Goal: Contribute content

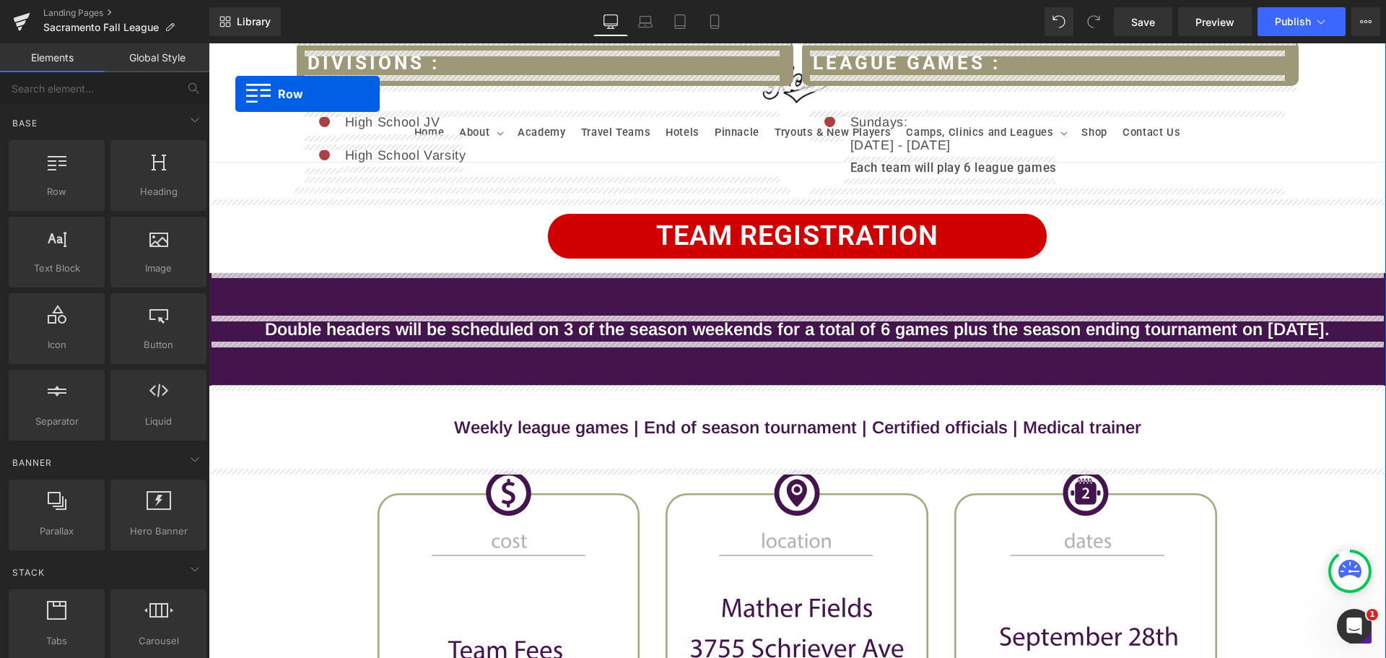
scroll to position [549, 0]
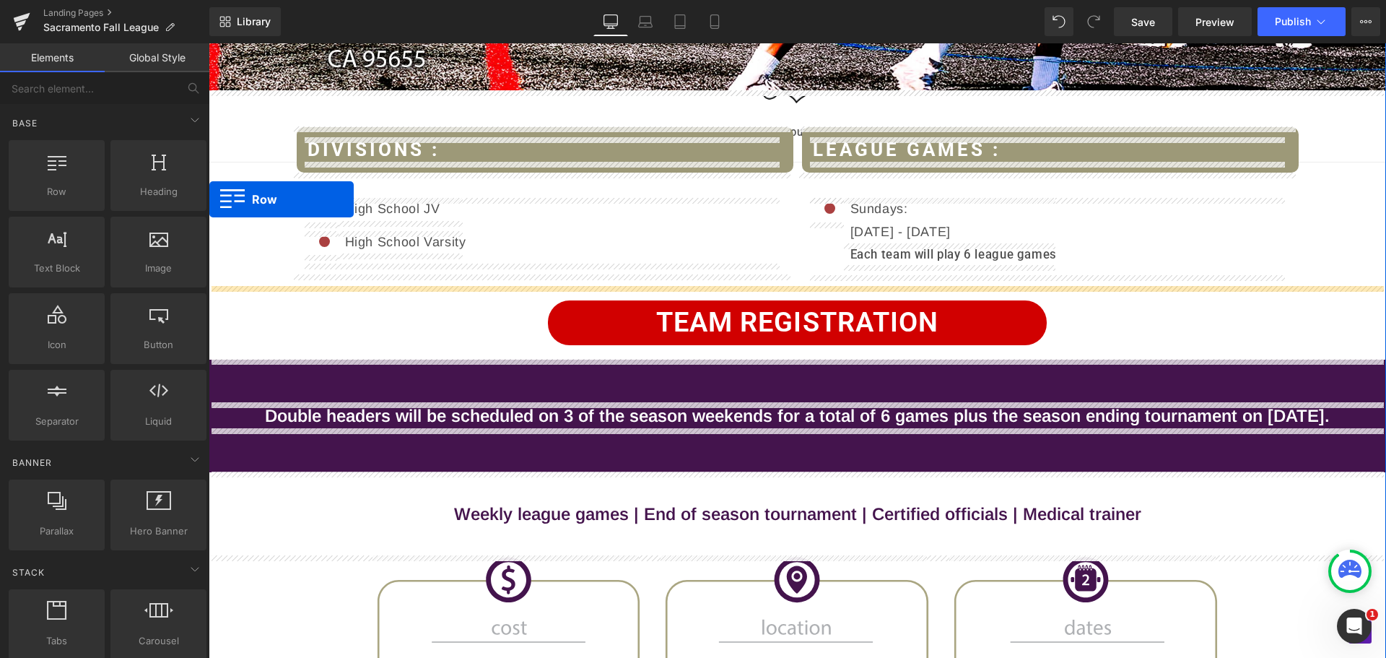
drag, startPoint x: 216, startPoint y: 448, endPoint x: 198, endPoint y: 240, distance: 208.7
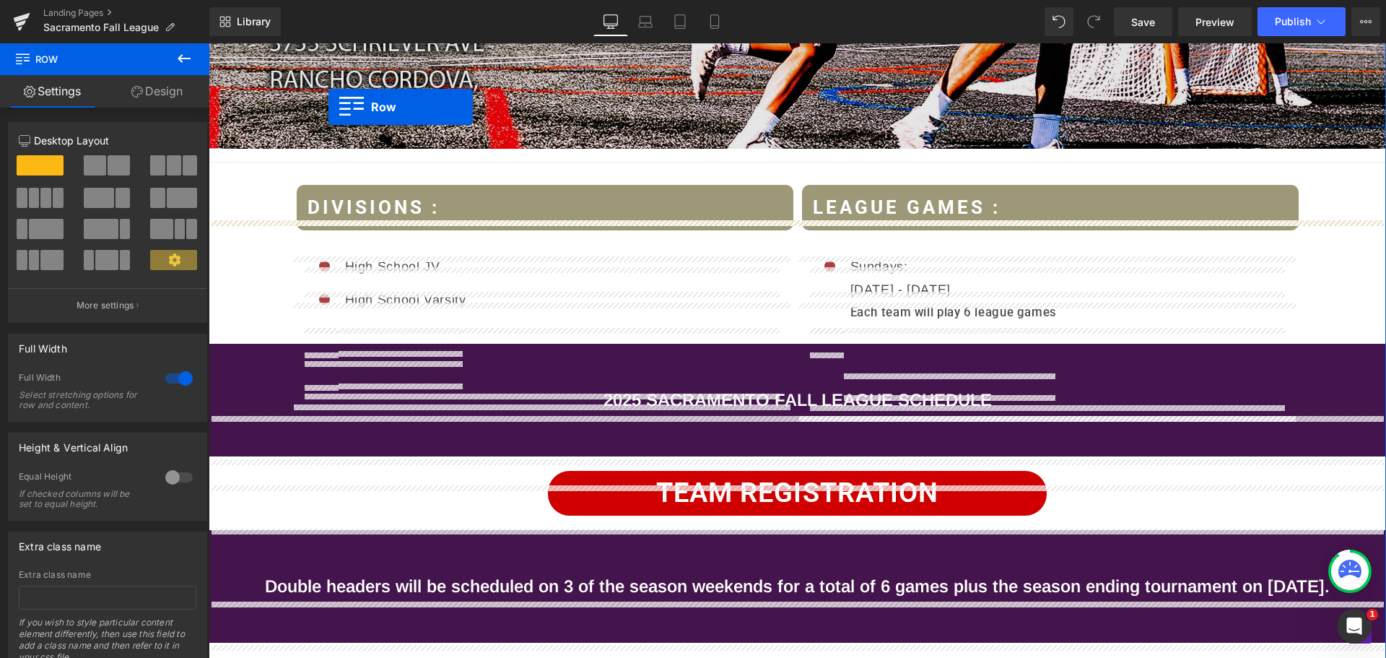
scroll to position [361, 0]
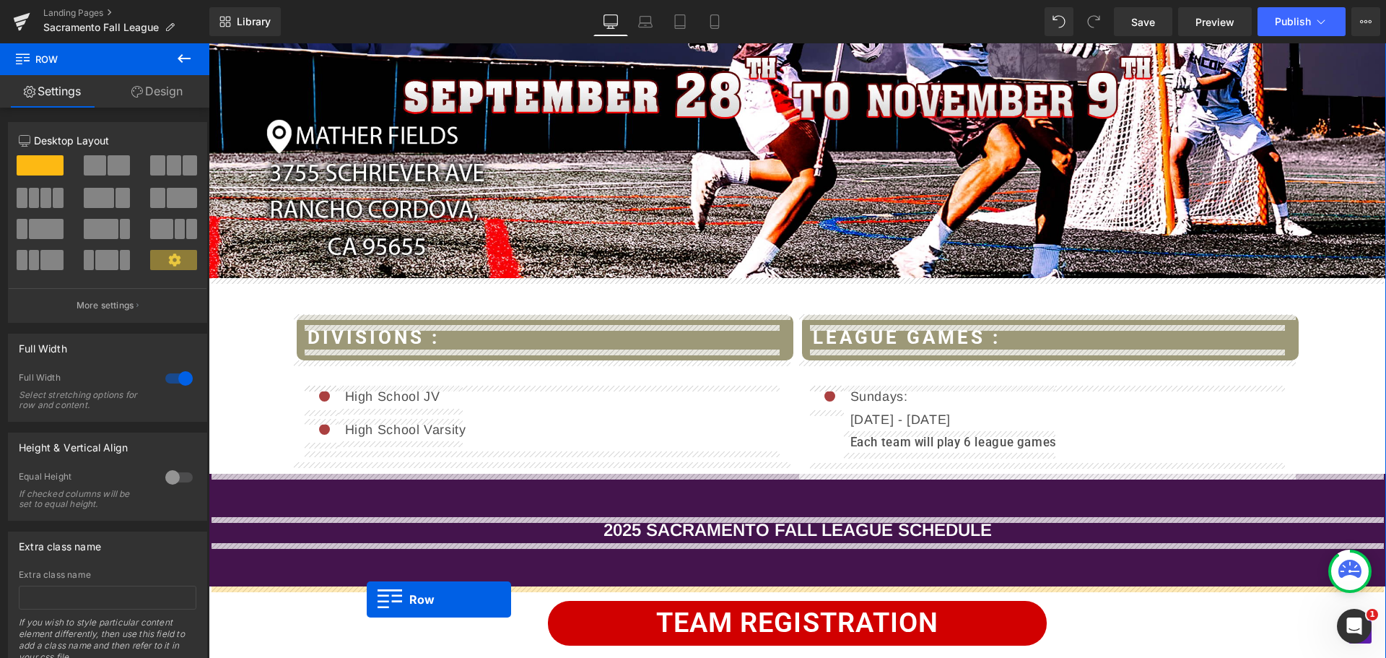
drag, startPoint x: 364, startPoint y: 228, endPoint x: 367, endPoint y: 599, distance: 371.1
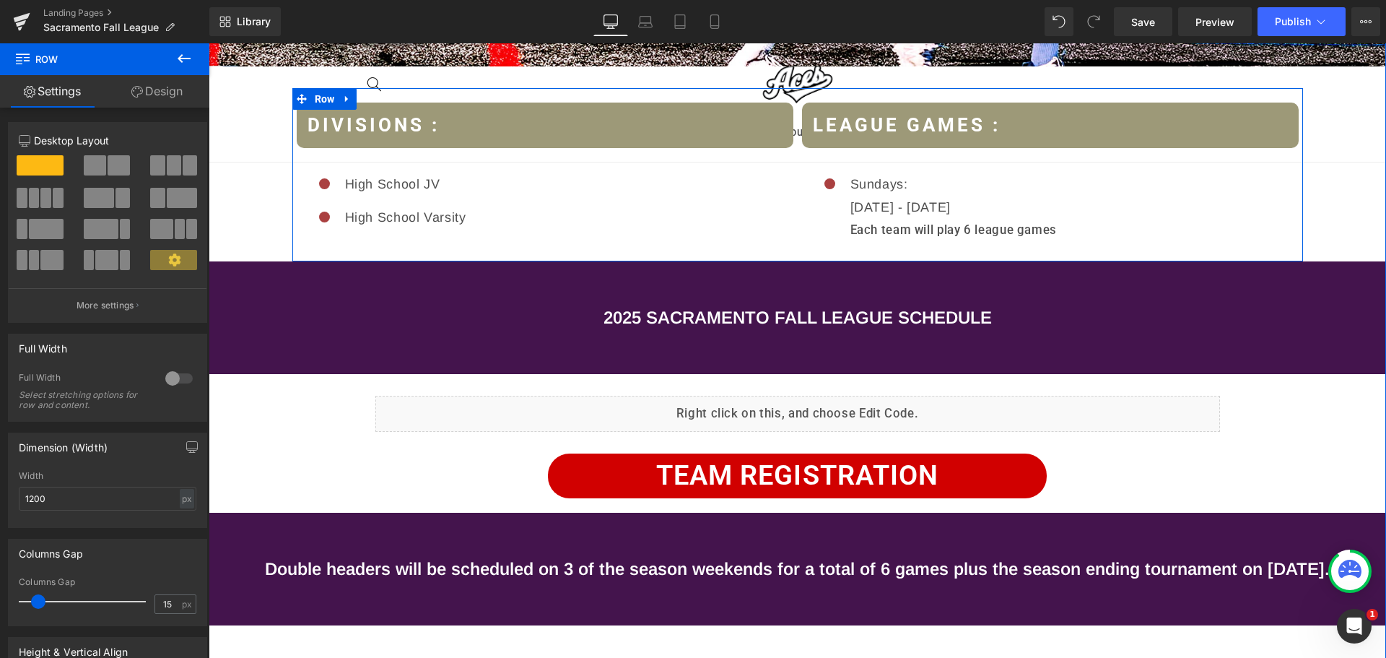
scroll to position [577, 0]
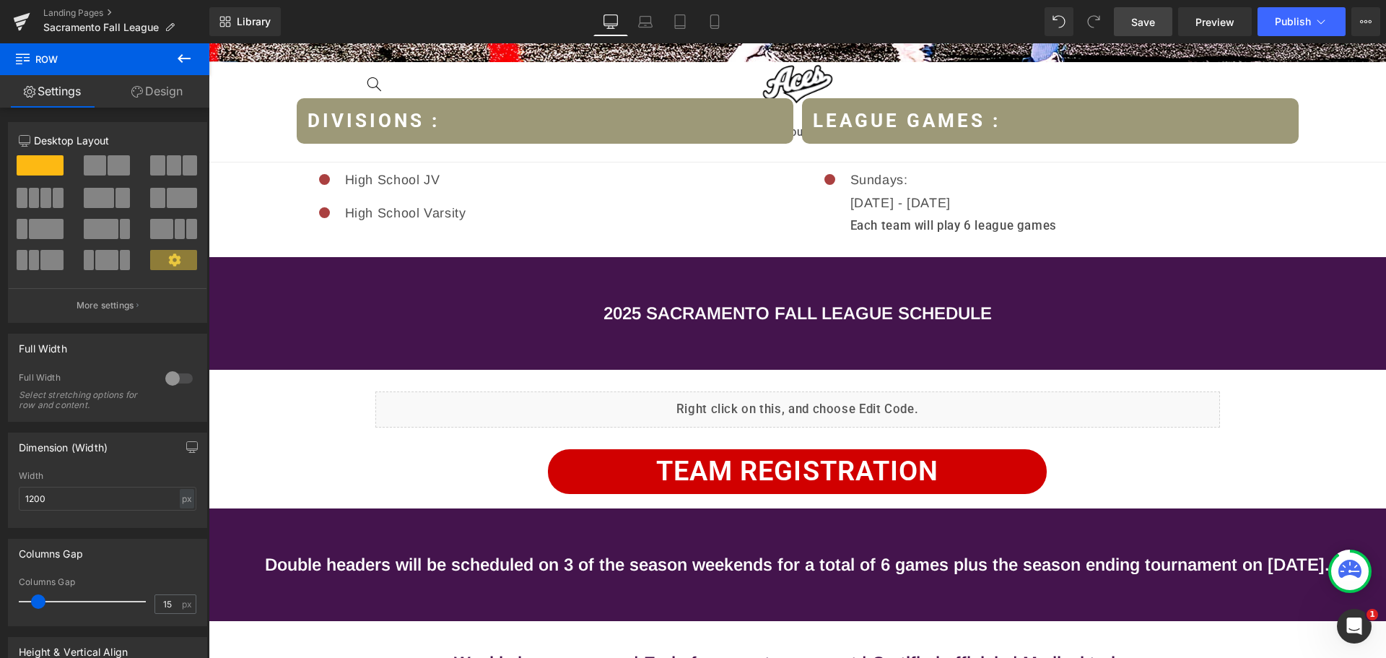
click at [1154, 19] on span "Save" at bounding box center [1143, 21] width 24 height 15
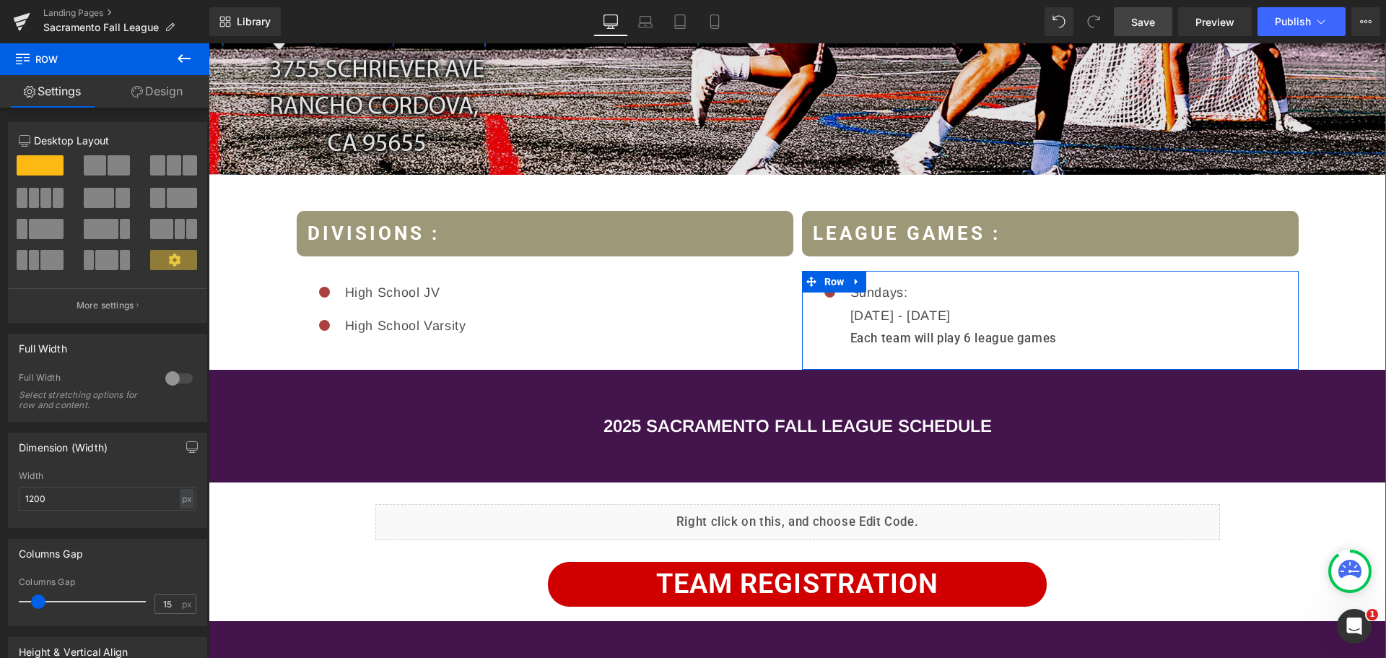
scroll to position [433, 0]
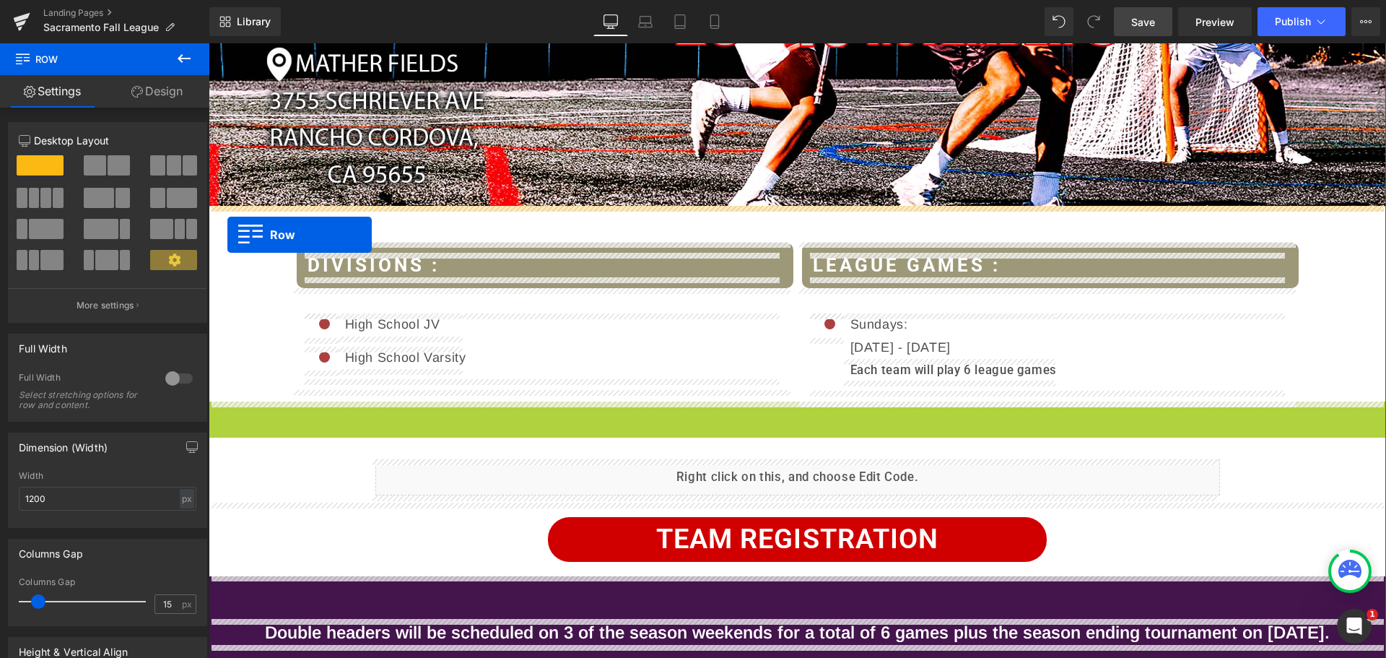
drag, startPoint x: 212, startPoint y: 409, endPoint x: 227, endPoint y: 235, distance: 175.3
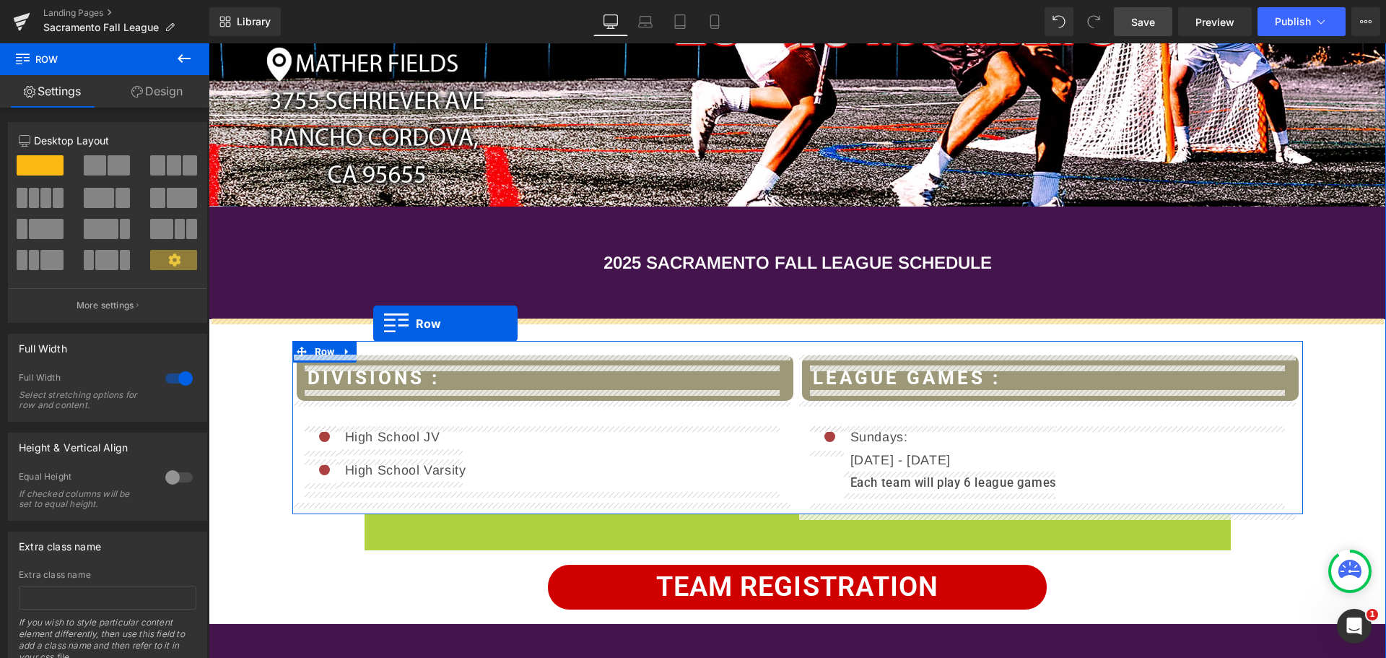
drag, startPoint x: 370, startPoint y: 526, endPoint x: 373, endPoint y: 323, distance: 202.1
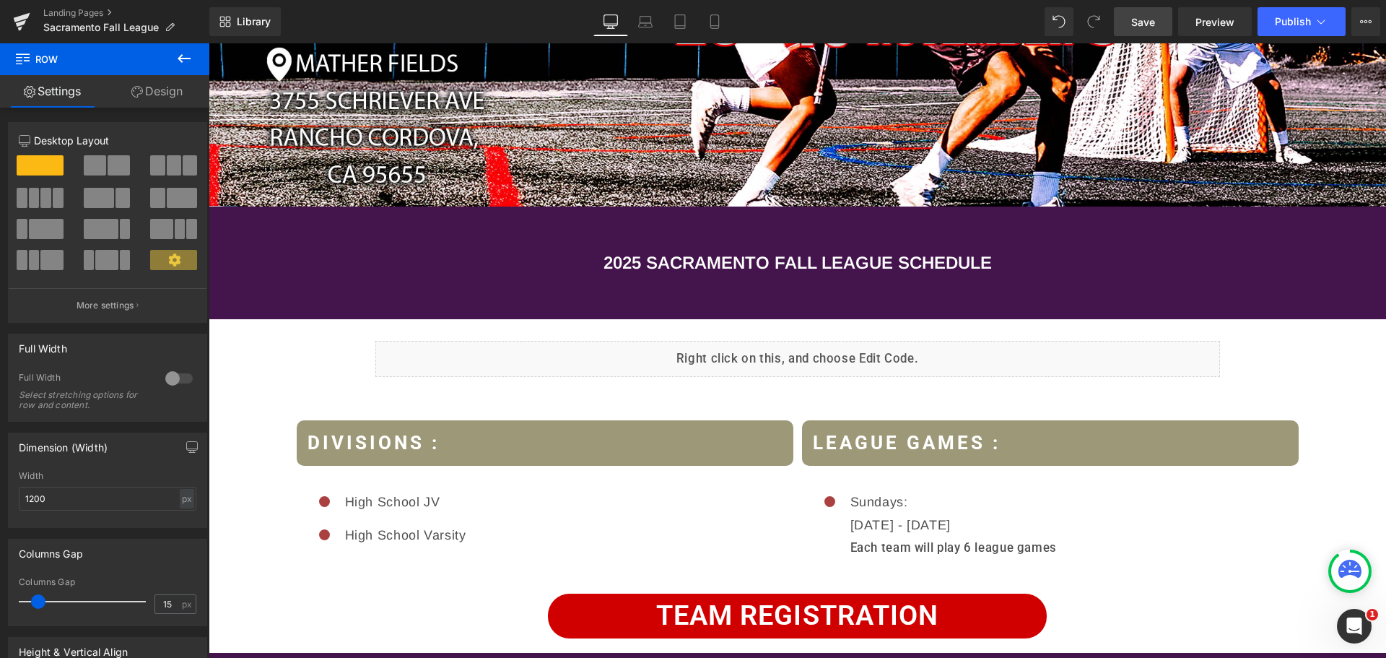
click at [1145, 13] on link "Save" at bounding box center [1143, 21] width 58 height 29
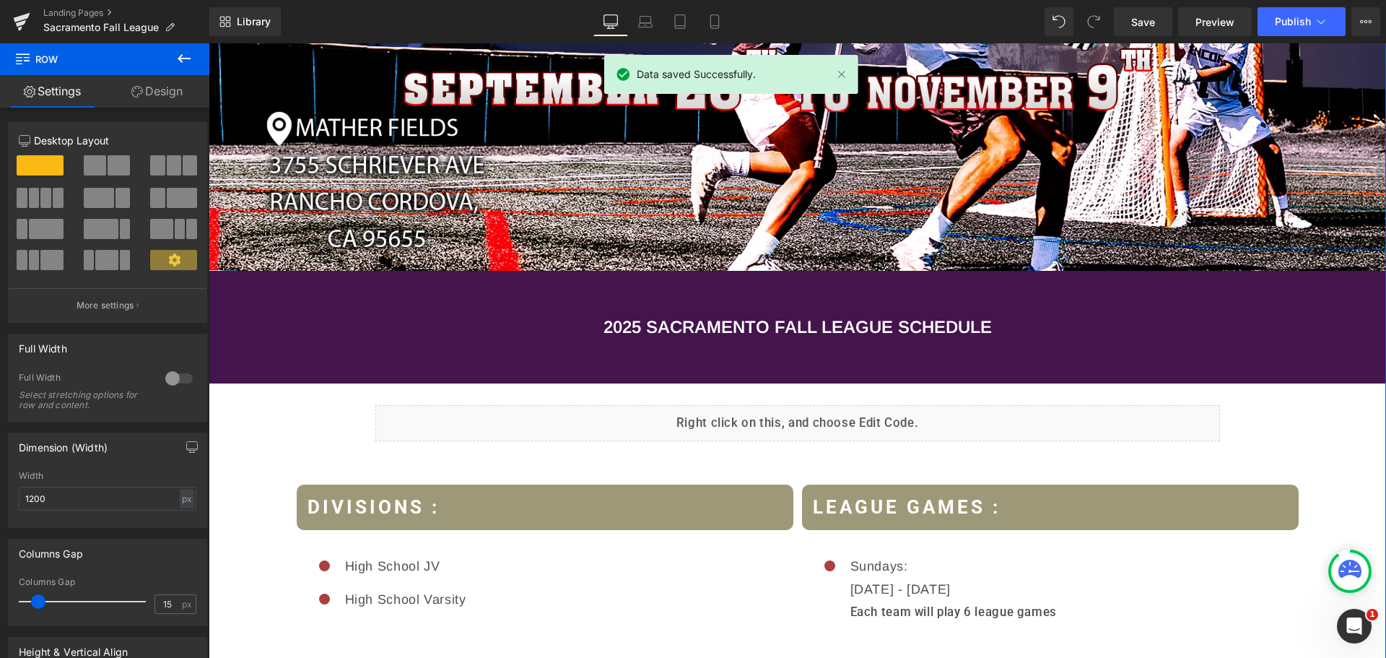
scroll to position [361, 0]
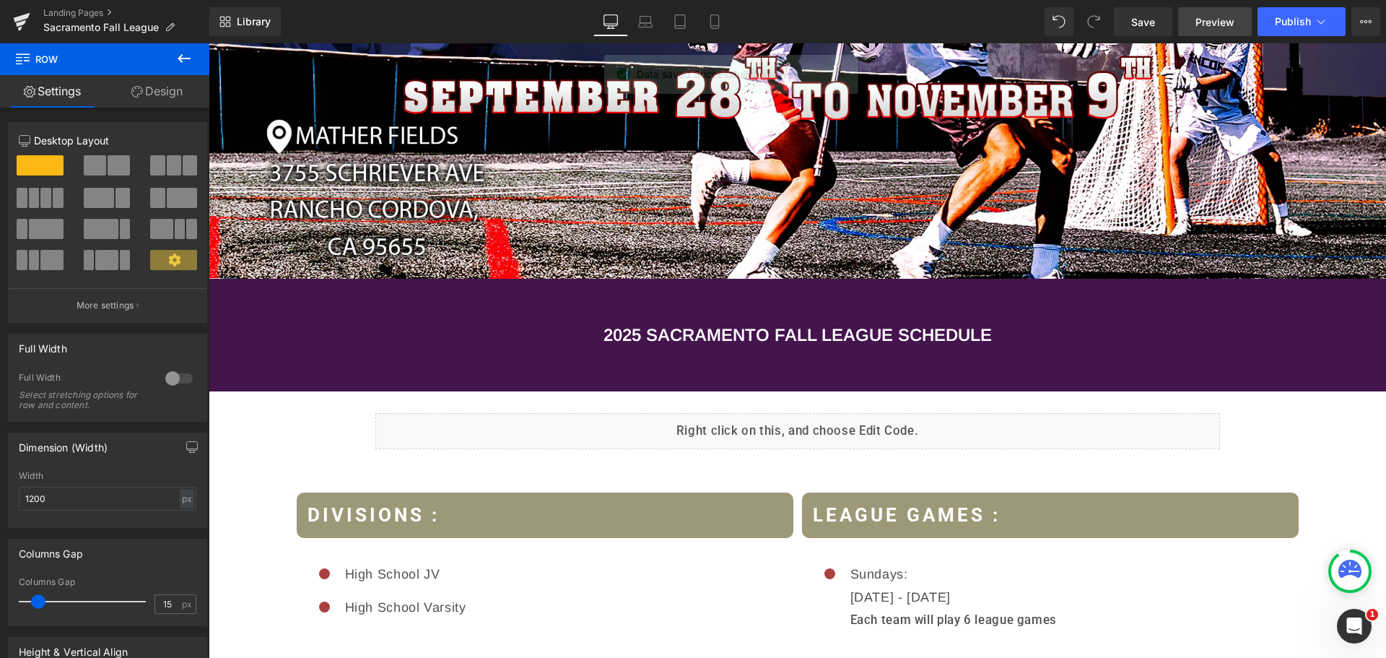
click at [1219, 17] on span "Preview" at bounding box center [1214, 21] width 39 height 15
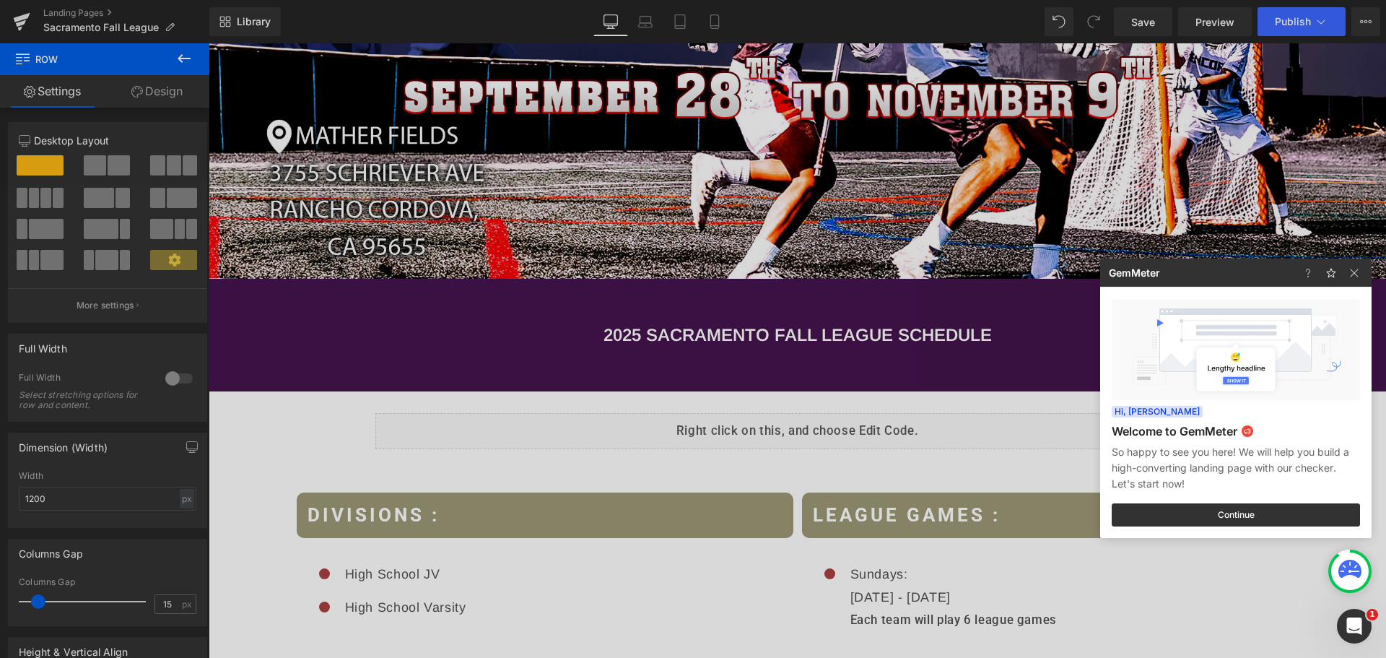
click at [1295, 17] on div at bounding box center [693, 329] width 1386 height 658
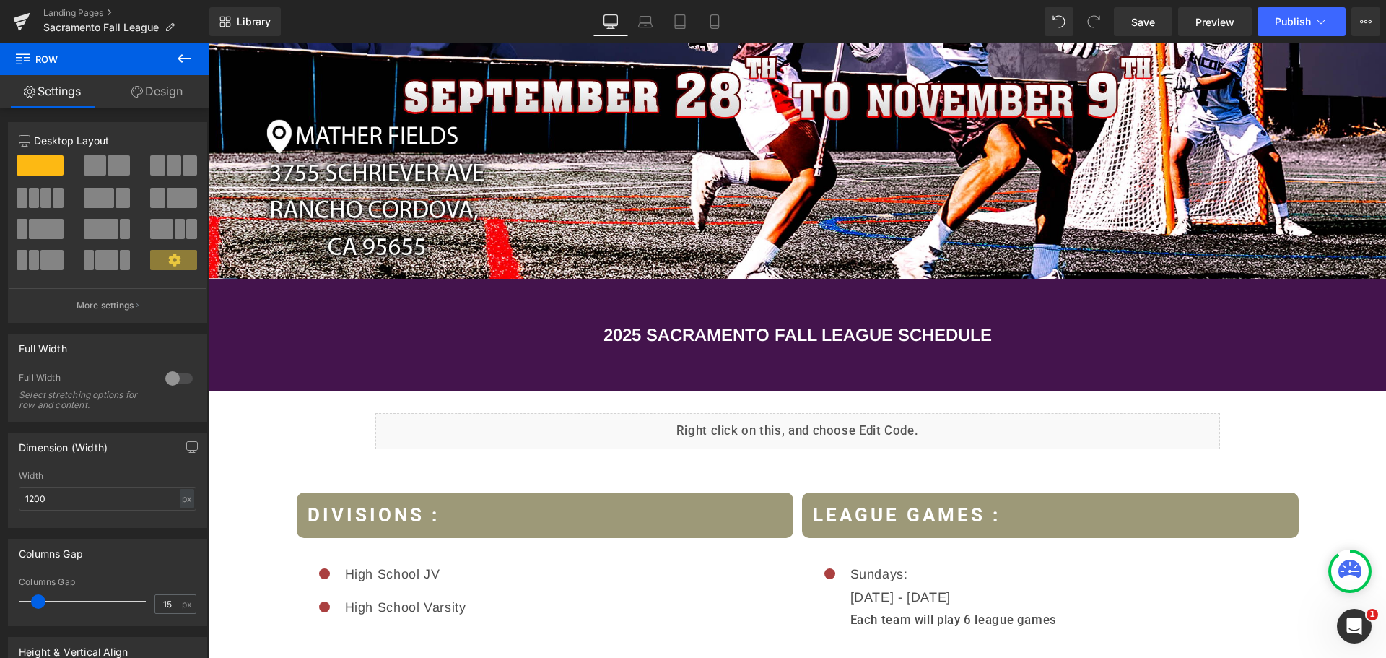
click at [1295, 17] on span "Publish" at bounding box center [1293, 22] width 36 height 12
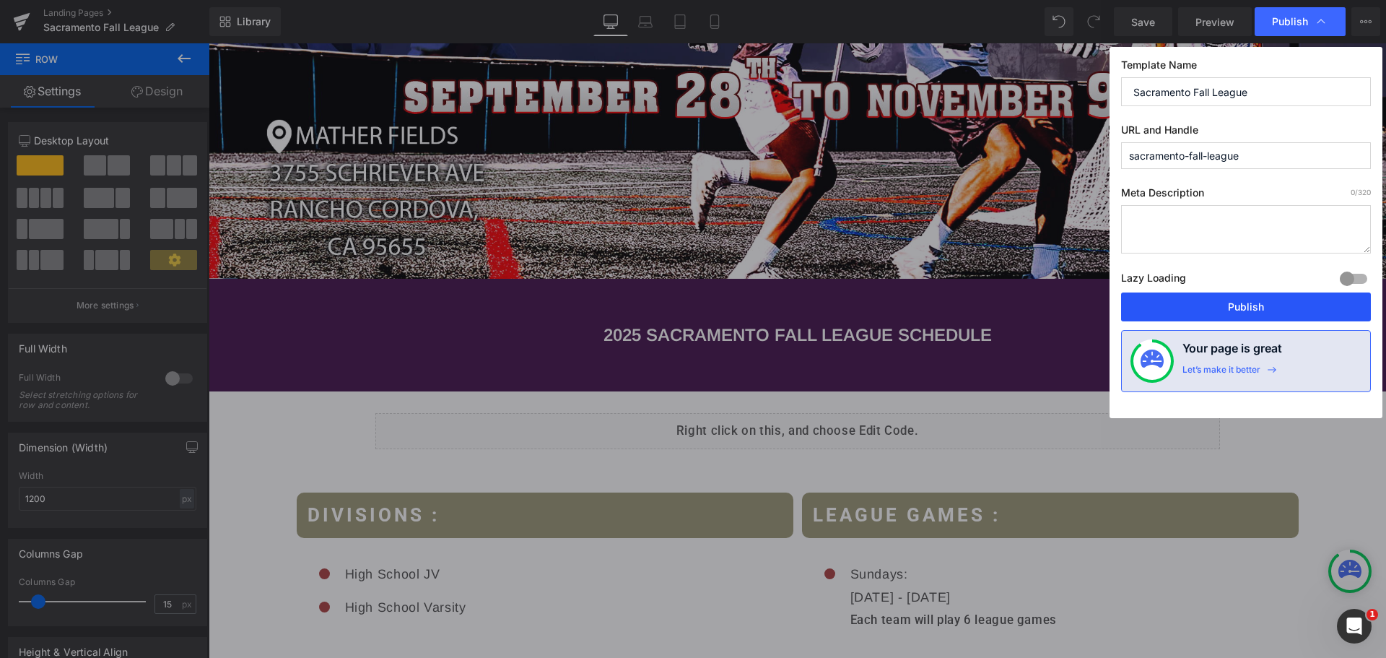
click at [1231, 306] on button "Publish" at bounding box center [1246, 306] width 250 height 29
